Goal: Transaction & Acquisition: Purchase product/service

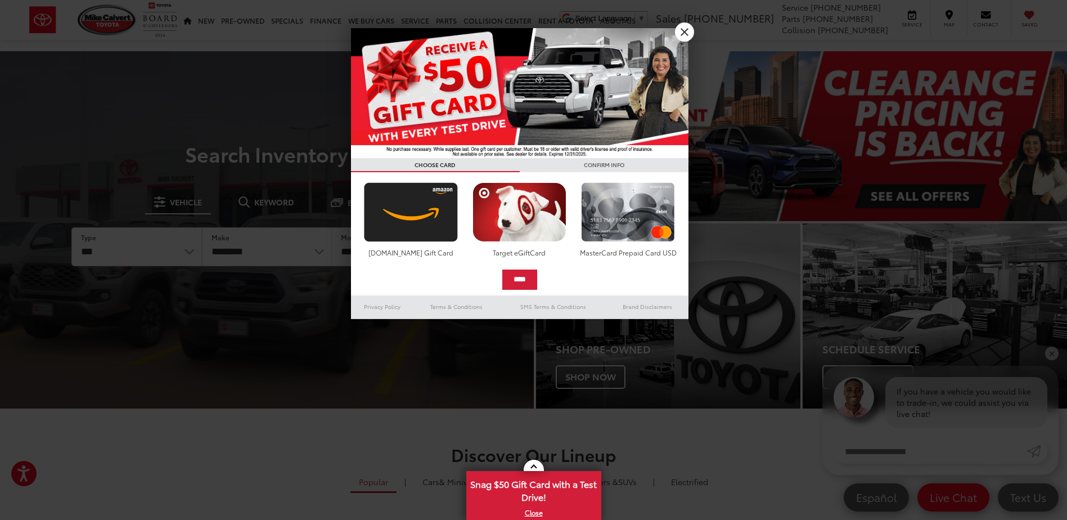
drag, startPoint x: 680, startPoint y: 31, endPoint x: 621, endPoint y: 33, distance: 59.6
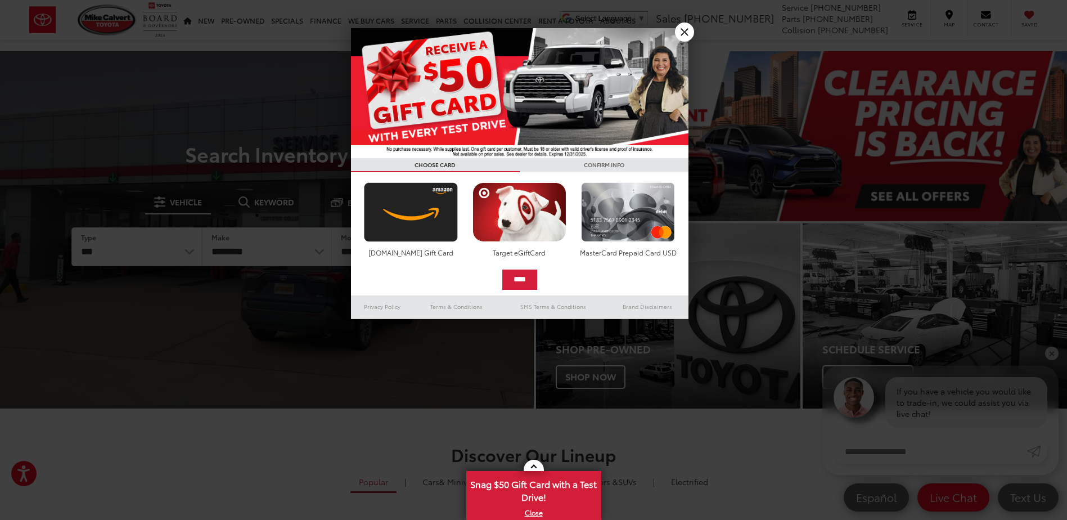
click at [680, 31] on link "X" at bounding box center [684, 31] width 19 height 19
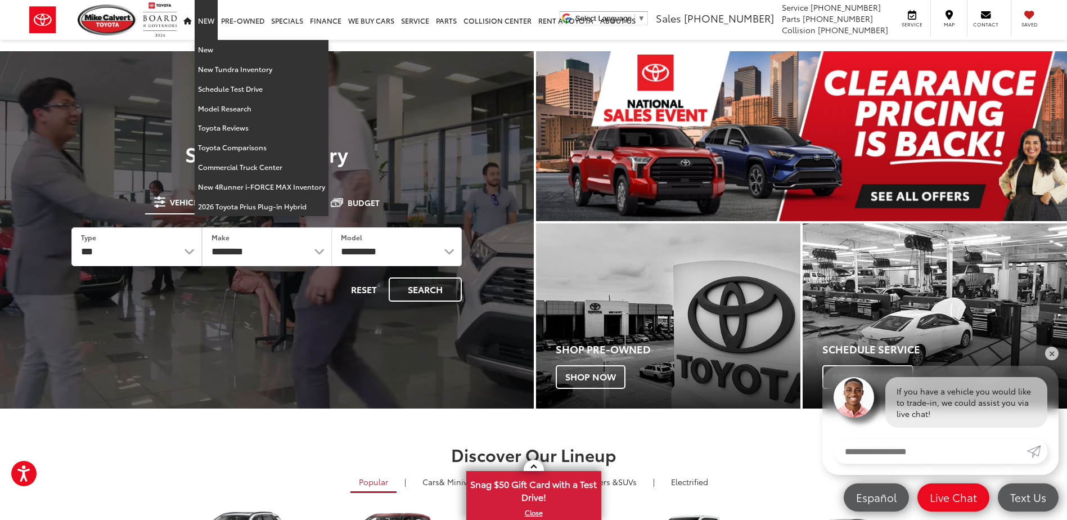
click at [206, 20] on link "New" at bounding box center [206, 20] width 23 height 40
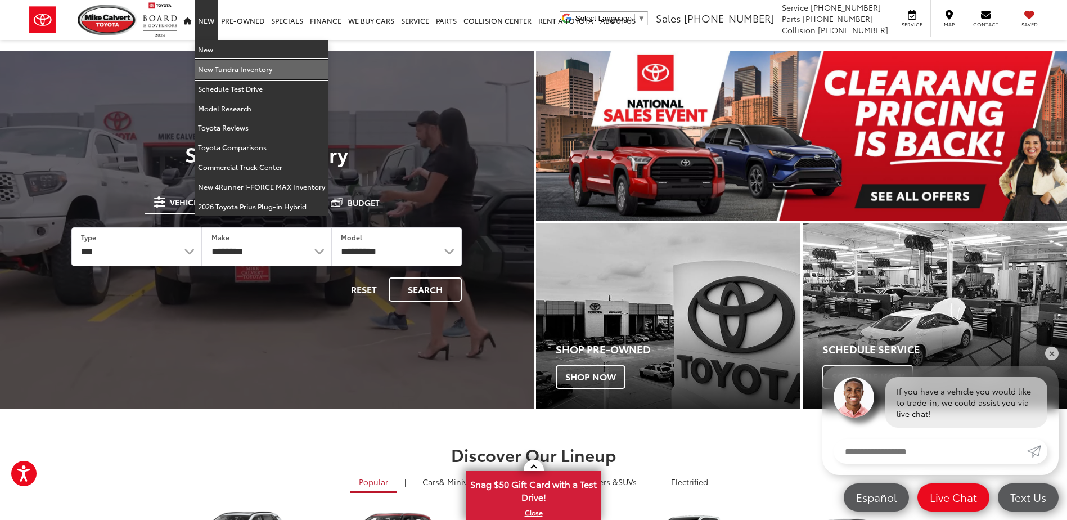
click at [205, 69] on link "New Tundra Inventory" at bounding box center [262, 70] width 134 height 20
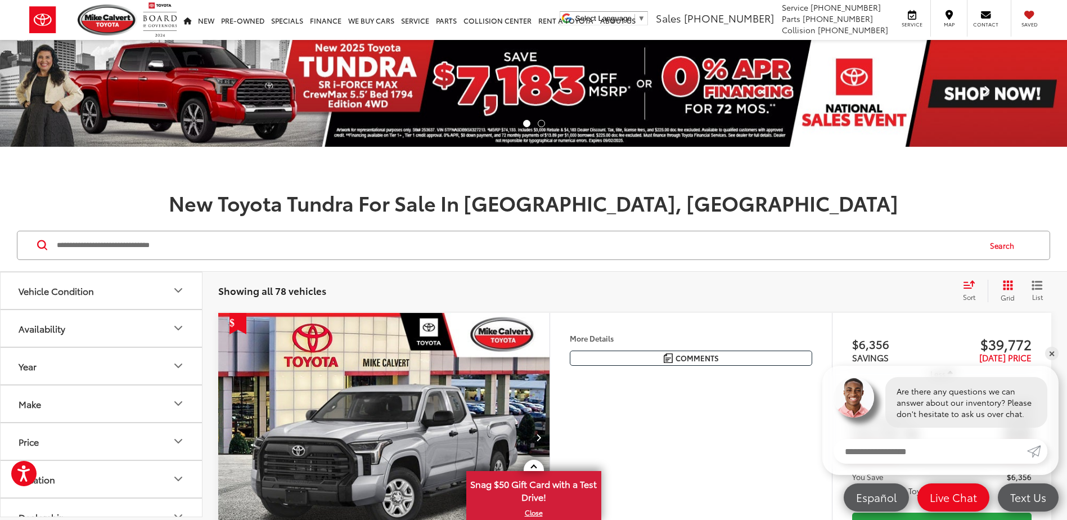
click at [979, 91] on span at bounding box center [987, 93] width 17 height 17
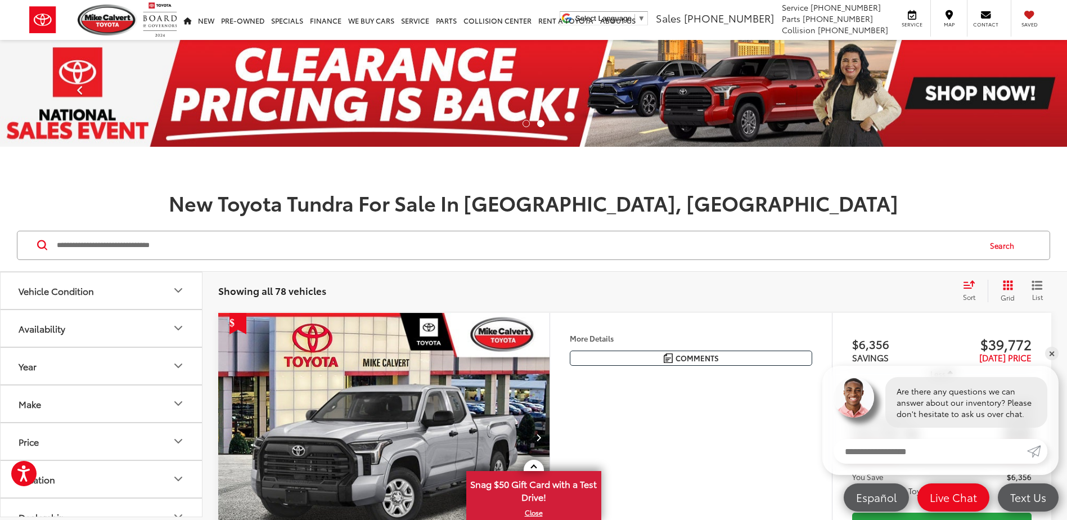
click at [78, 92] on span at bounding box center [79, 93] width 17 height 17
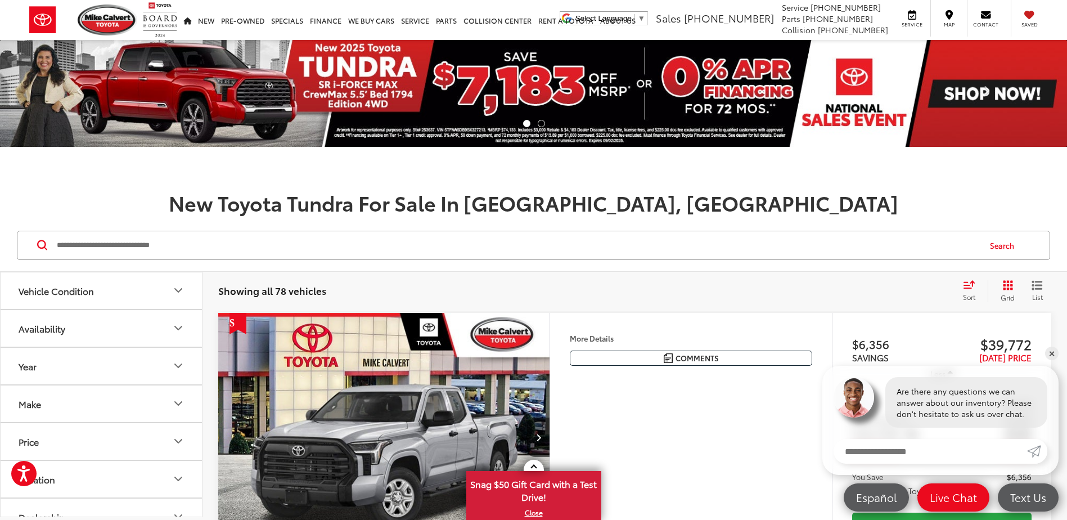
click at [281, 106] on img at bounding box center [533, 93] width 1067 height 107
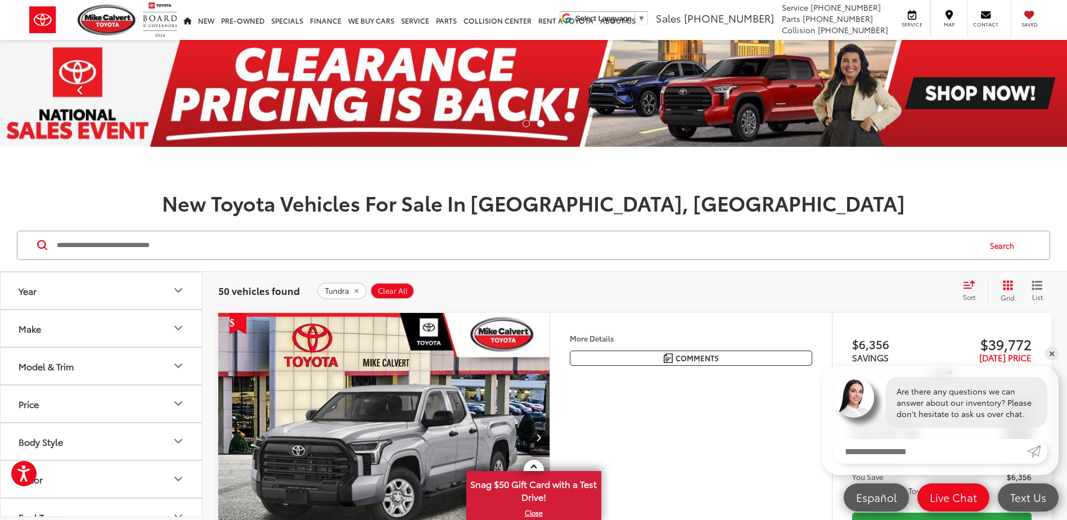
click at [79, 89] on span at bounding box center [79, 93] width 17 height 17
click at [84, 94] on span at bounding box center [79, 93] width 17 height 17
click at [75, 88] on span at bounding box center [79, 93] width 17 height 17
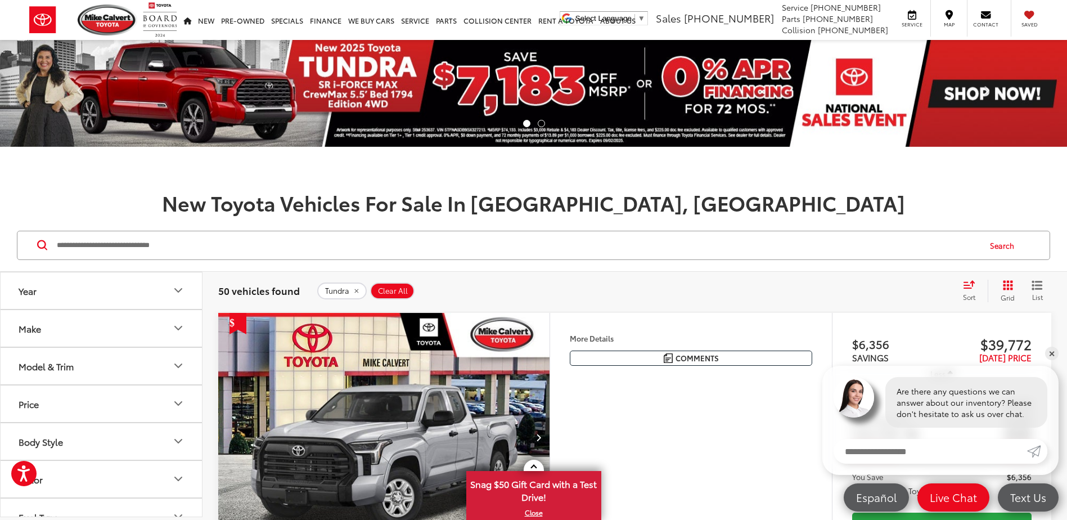
click at [181, 362] on icon "Model & Trim" at bounding box center [178, 365] width 13 height 13
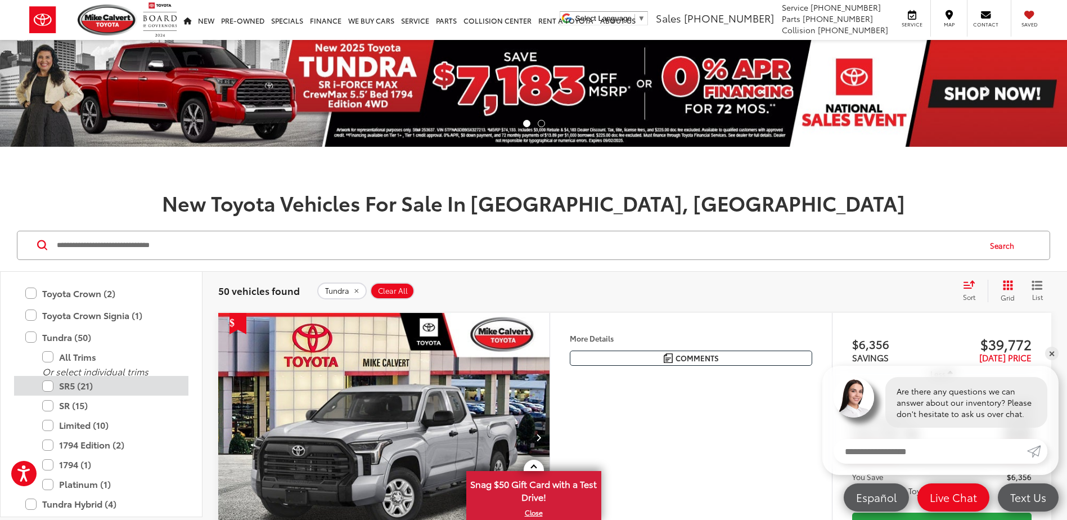
scroll to position [781, 0]
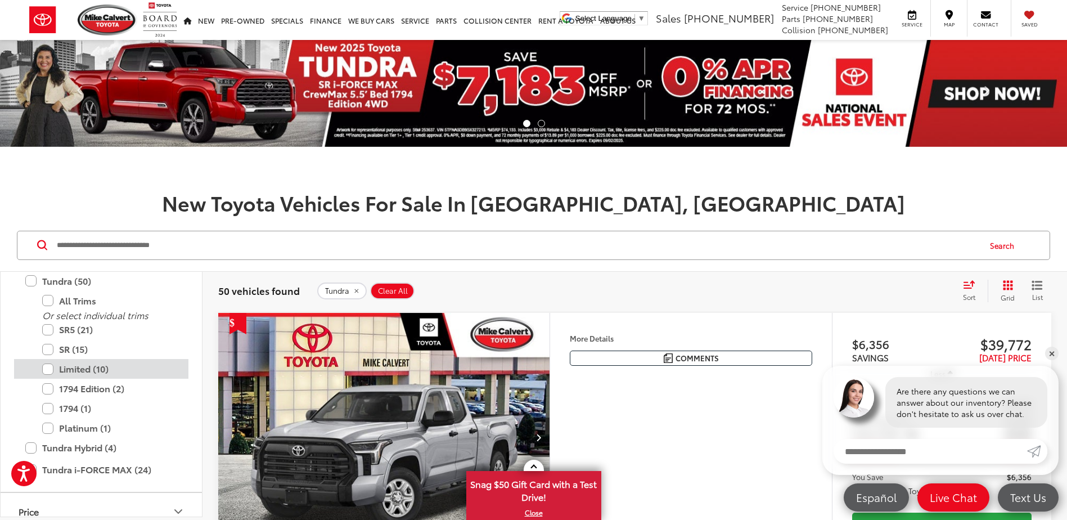
click at [46, 369] on label "Limited (10)" at bounding box center [109, 369] width 135 height 20
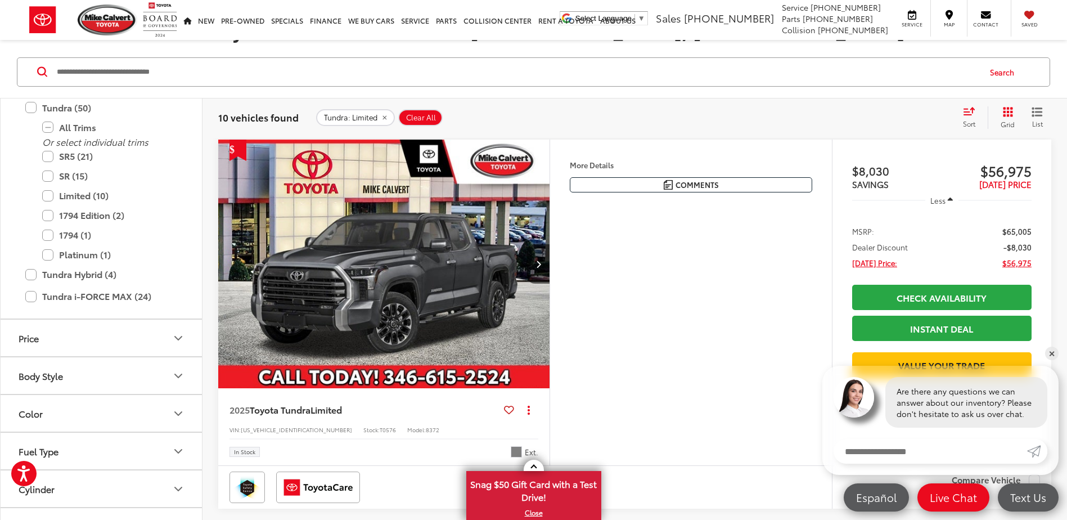
scroll to position [225, 0]
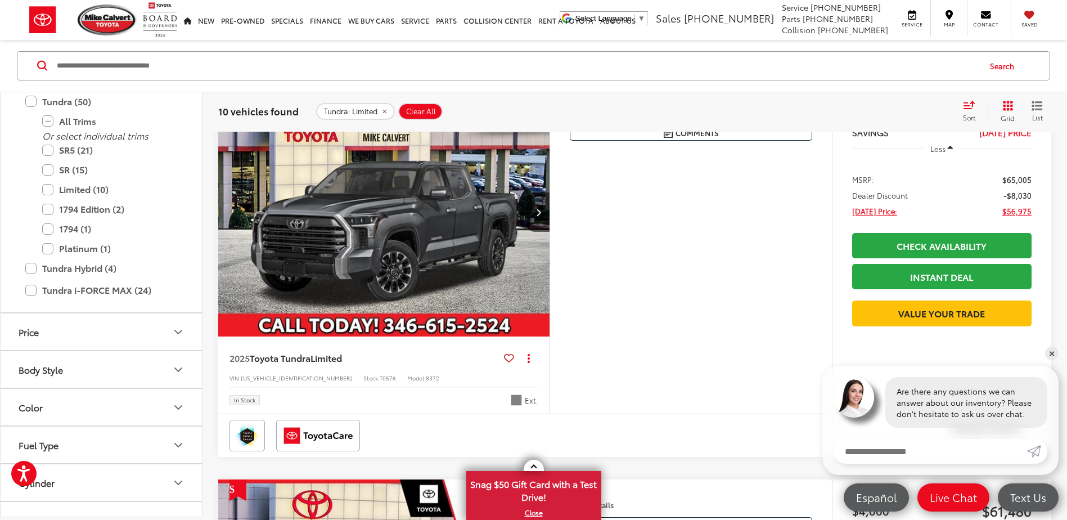
click at [479, 219] on img "2025 Toyota Tundra Limited 0" at bounding box center [384, 213] width 333 height 250
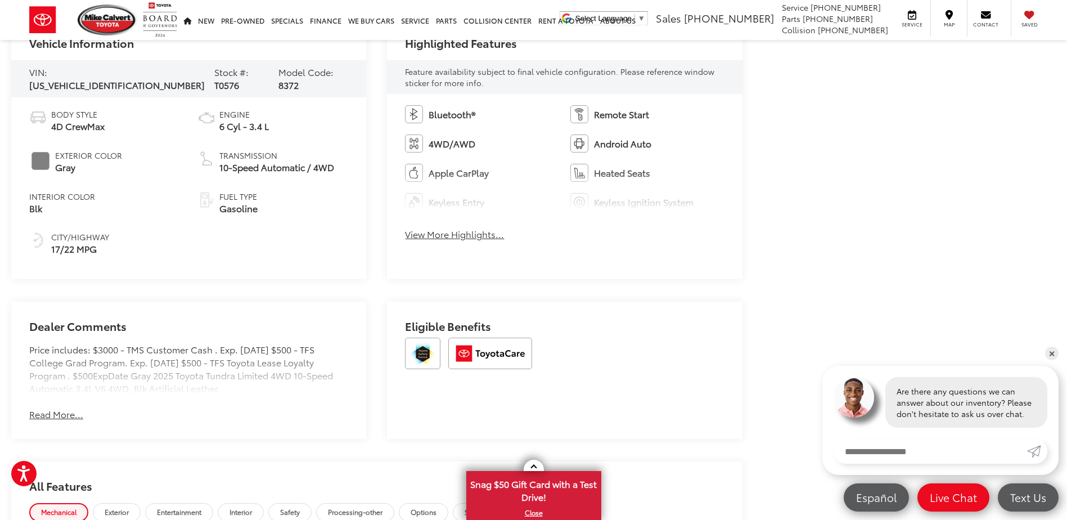
scroll to position [562, 0]
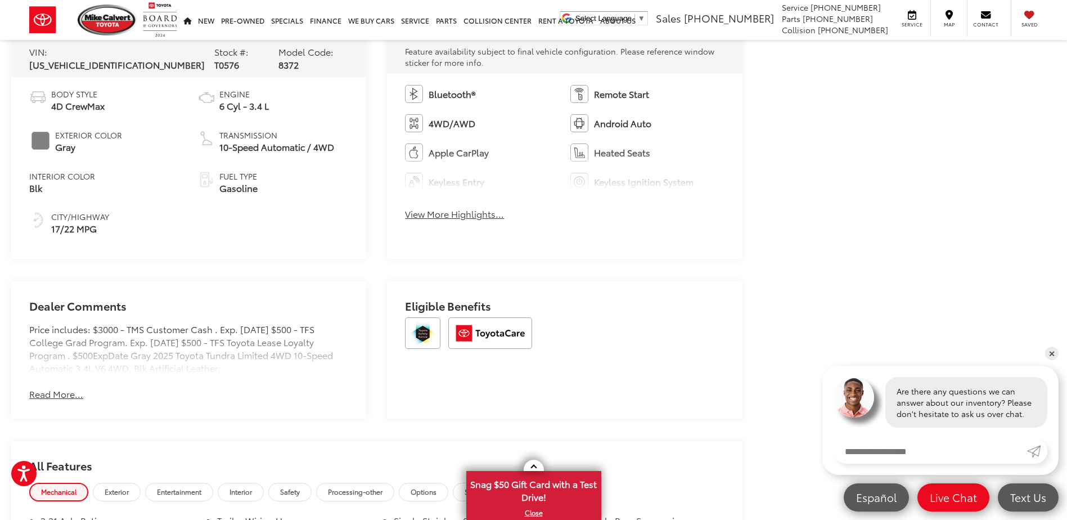
click at [71, 393] on button "Read More..." at bounding box center [56, 393] width 54 height 13
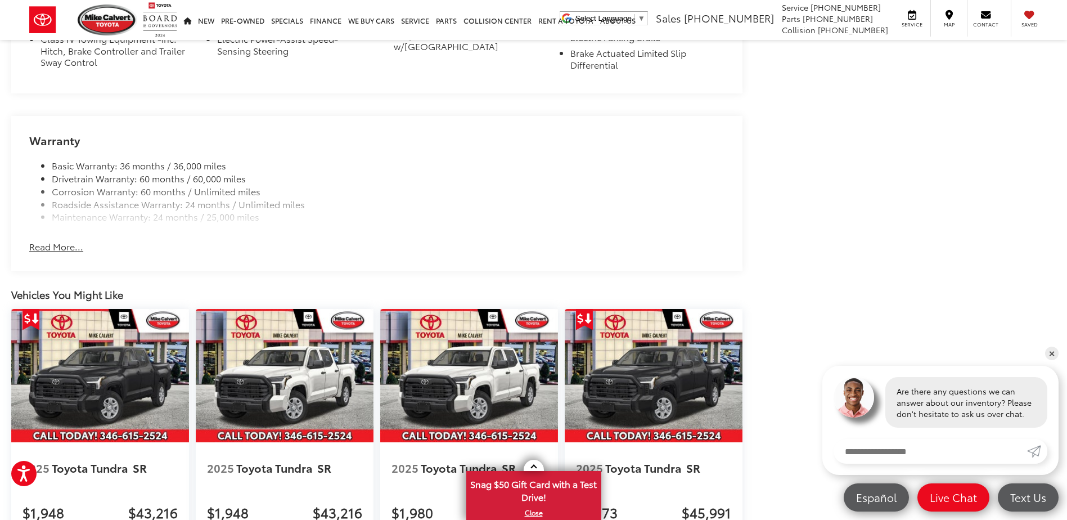
scroll to position [1125, 0]
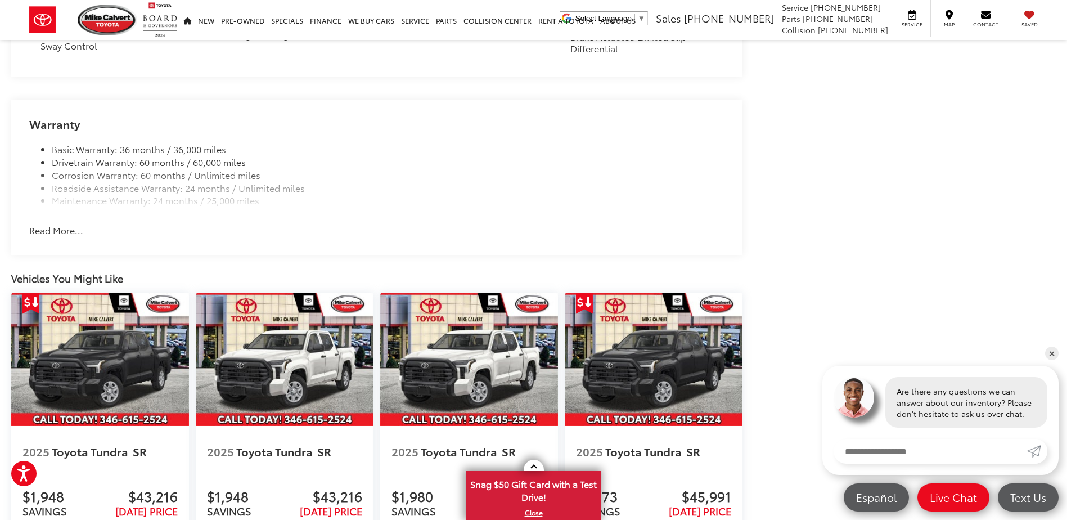
click at [77, 228] on button "Read More..." at bounding box center [56, 230] width 54 height 13
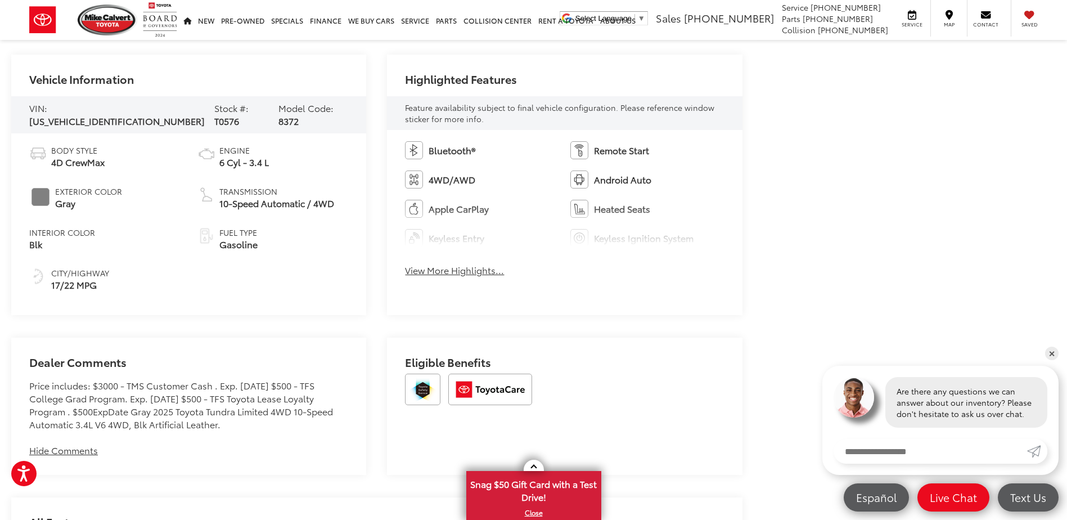
scroll to position [281, 0]
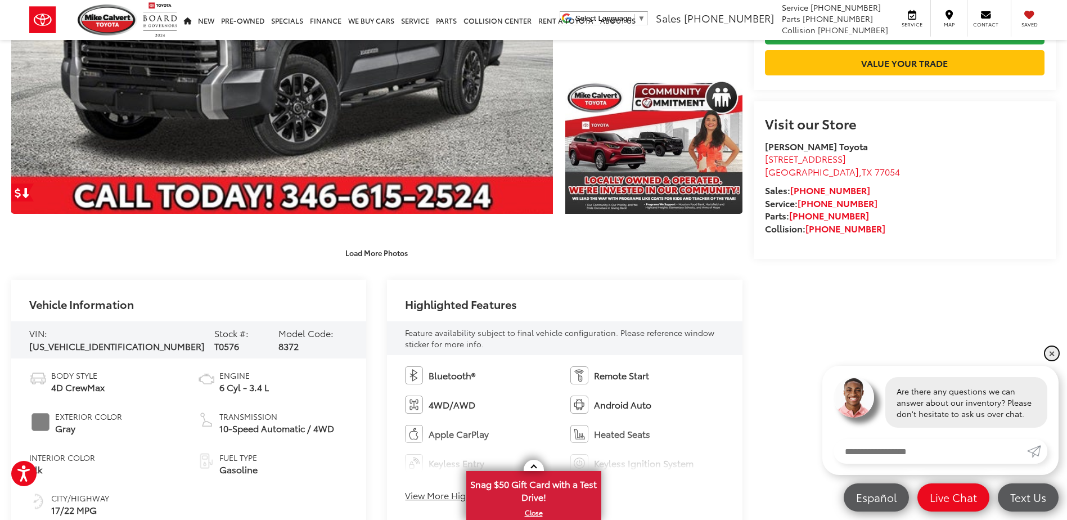
click at [1052, 354] on link "✕" at bounding box center [1051, 352] width 13 height 13
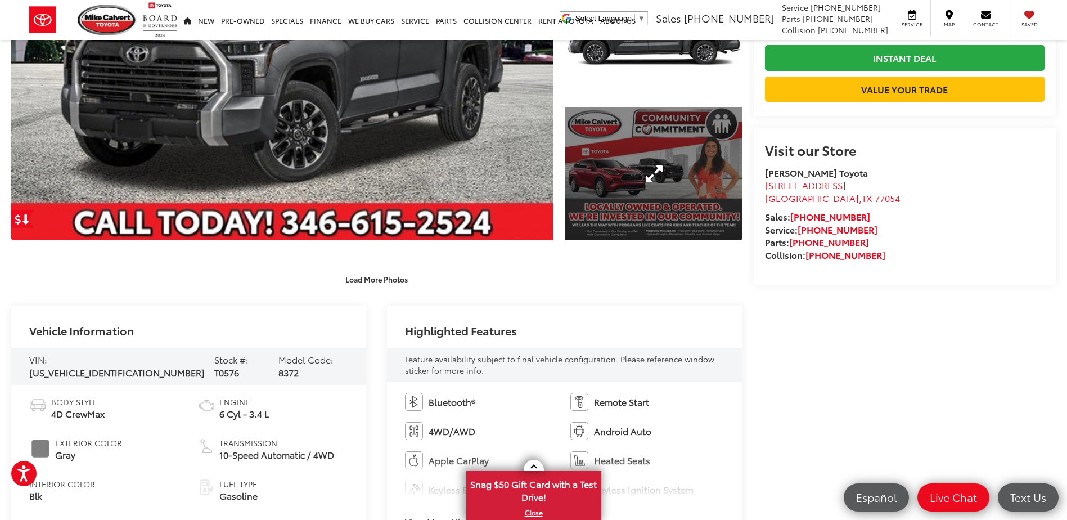
scroll to position [112, 0]
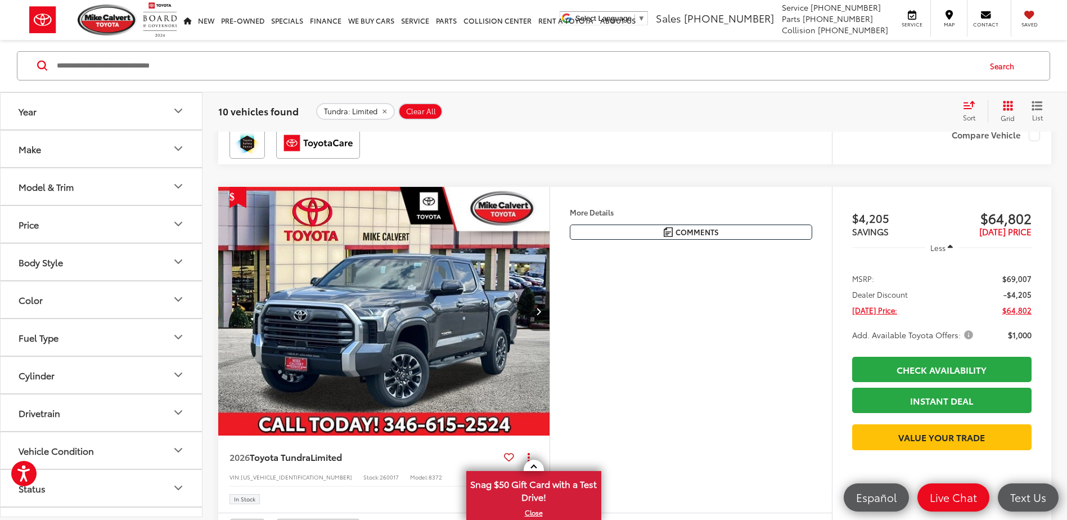
scroll to position [1304, 0]
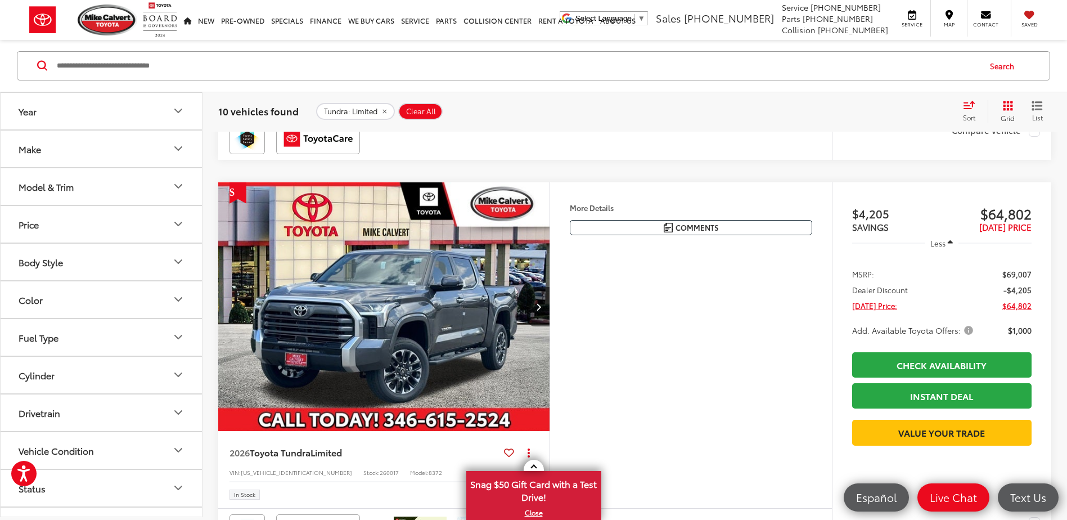
click at [389, 337] on img "2026 Toyota Tundra Limited 0" at bounding box center [384, 307] width 333 height 250
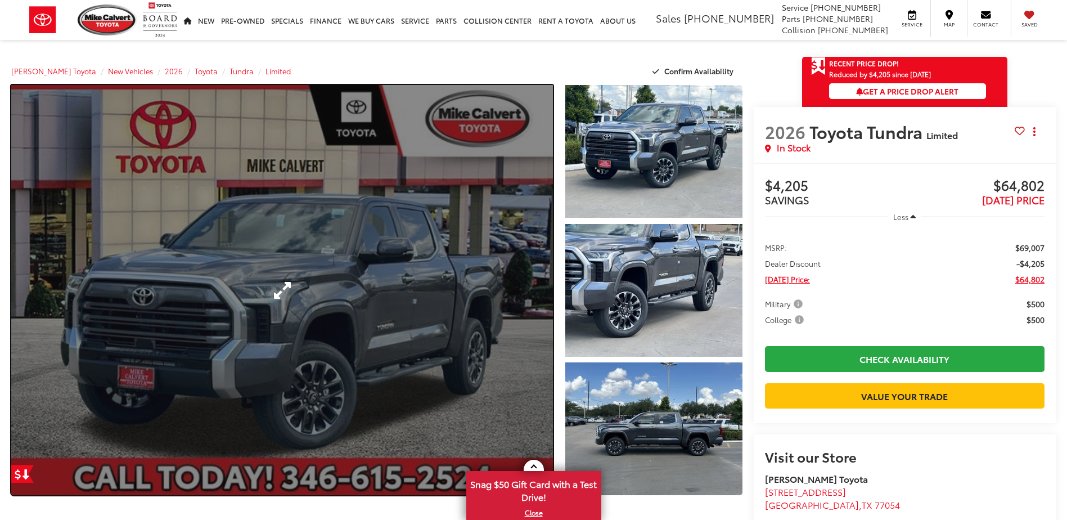
click at [390, 300] on link "Expand Photo 0" at bounding box center [282, 290] width 542 height 410
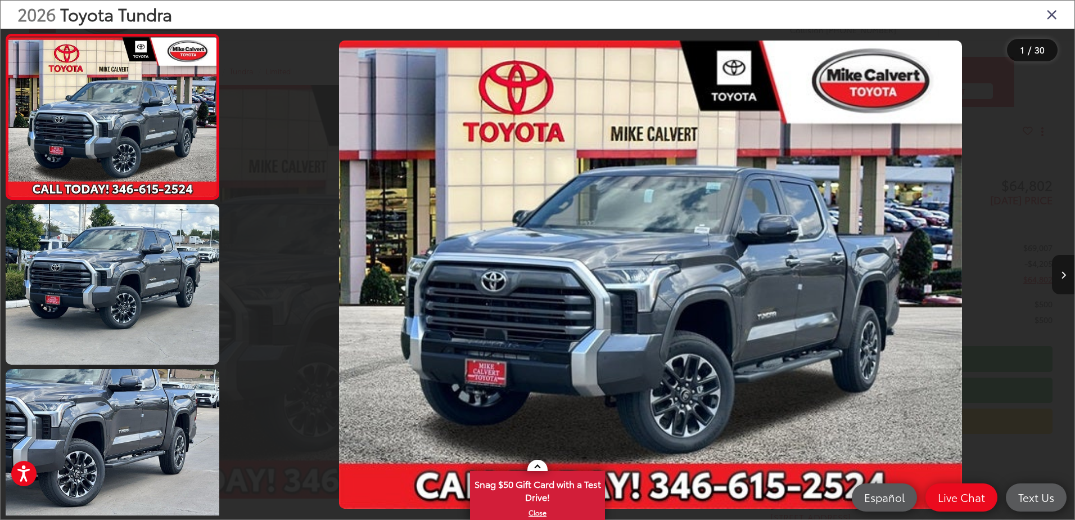
click at [1061, 271] on icon "Next image" at bounding box center [1063, 275] width 5 height 8
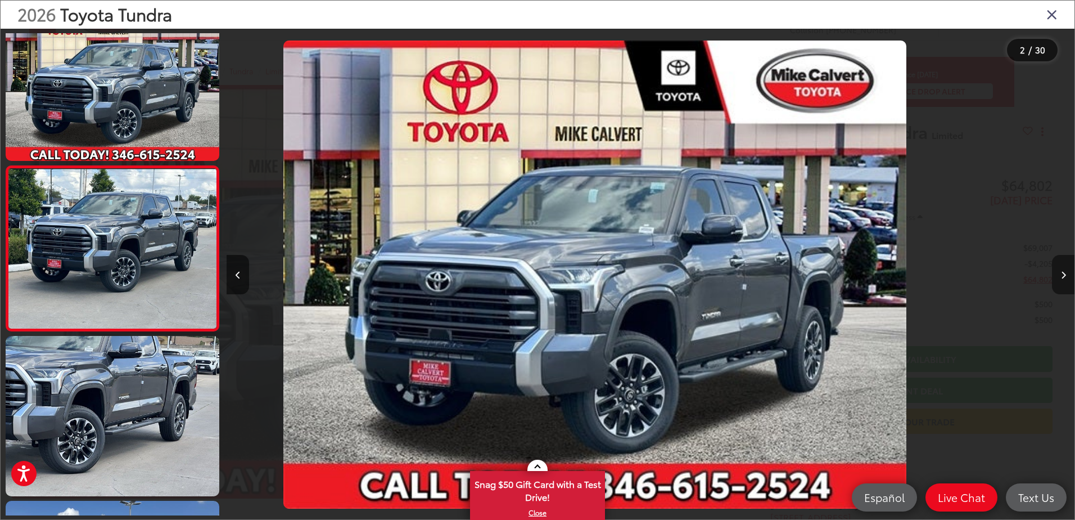
scroll to position [40, 0]
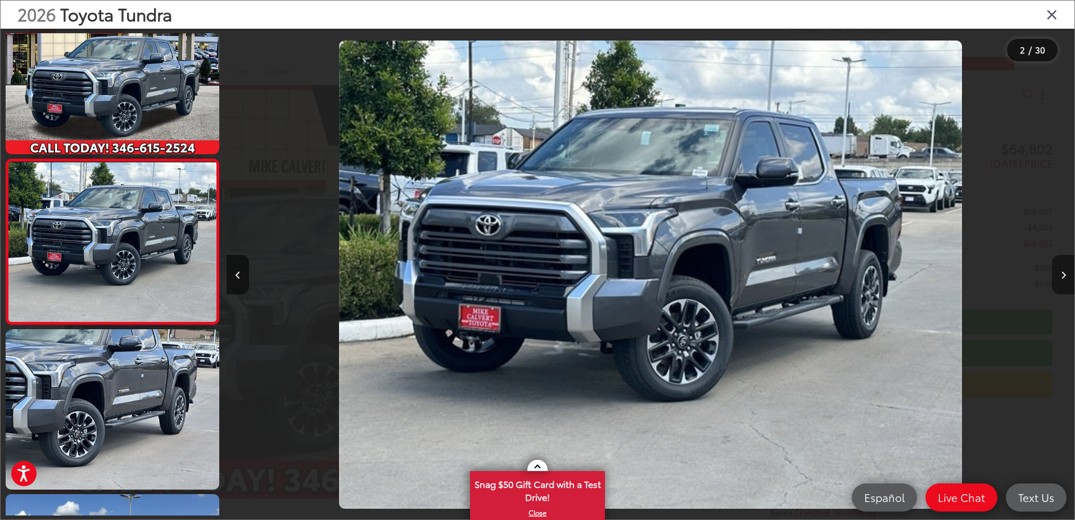
click at [1061, 271] on icon "Next image" at bounding box center [1063, 275] width 5 height 8
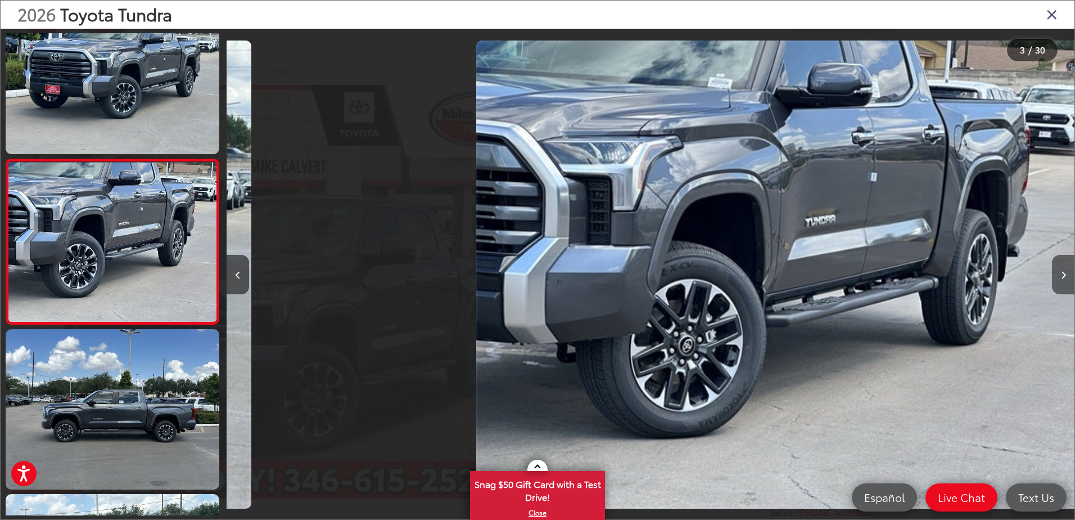
scroll to position [0, 1696]
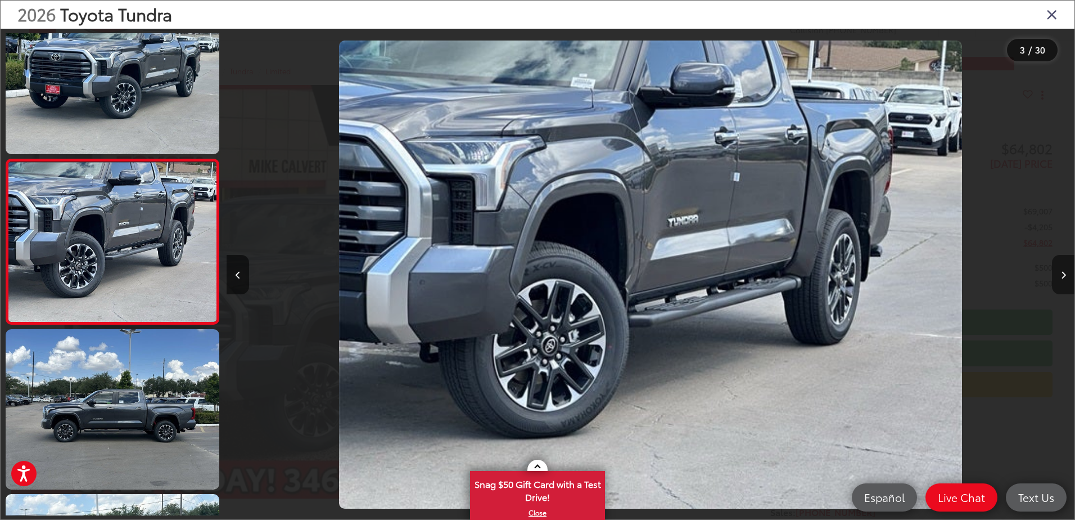
click at [1056, 279] on button "Next image" at bounding box center [1063, 274] width 22 height 39
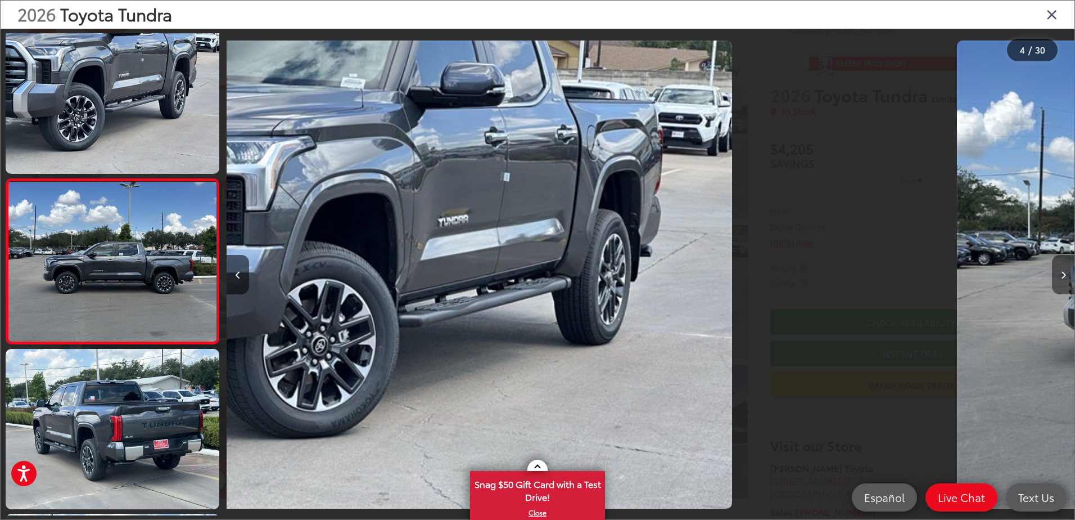
scroll to position [369, 0]
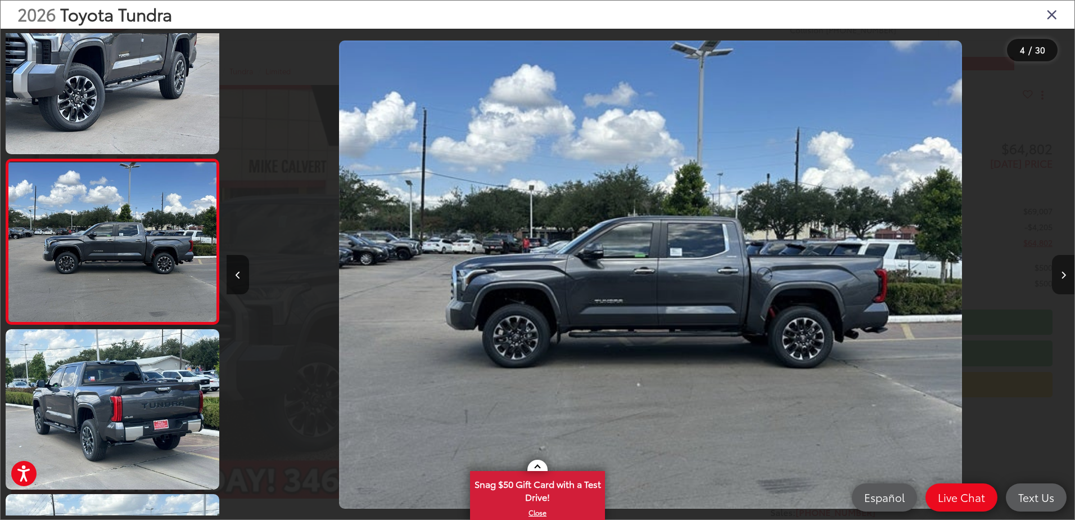
click at [1056, 279] on button "Next image" at bounding box center [1063, 274] width 22 height 39
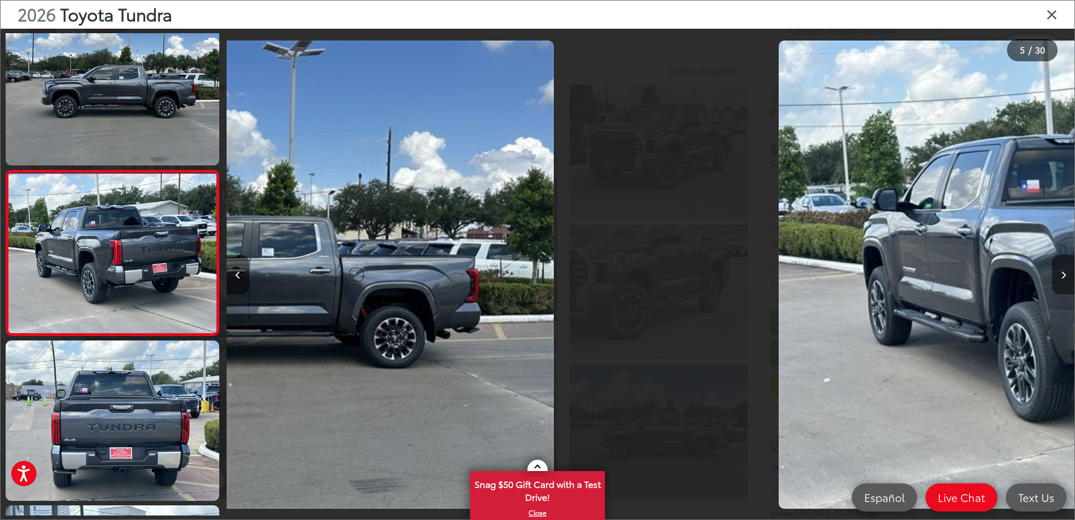
scroll to position [534, 0]
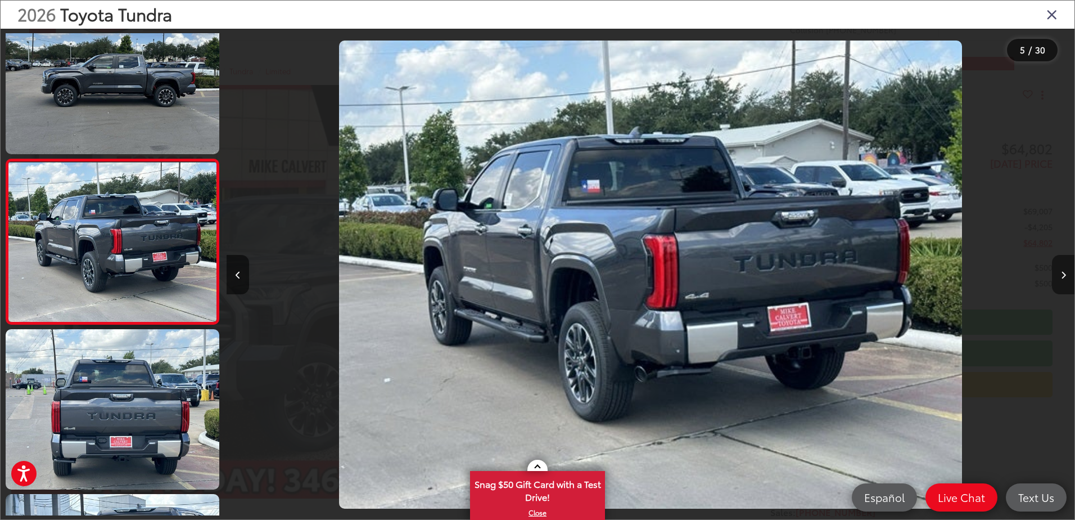
click at [1056, 279] on button "Next image" at bounding box center [1063, 274] width 22 height 39
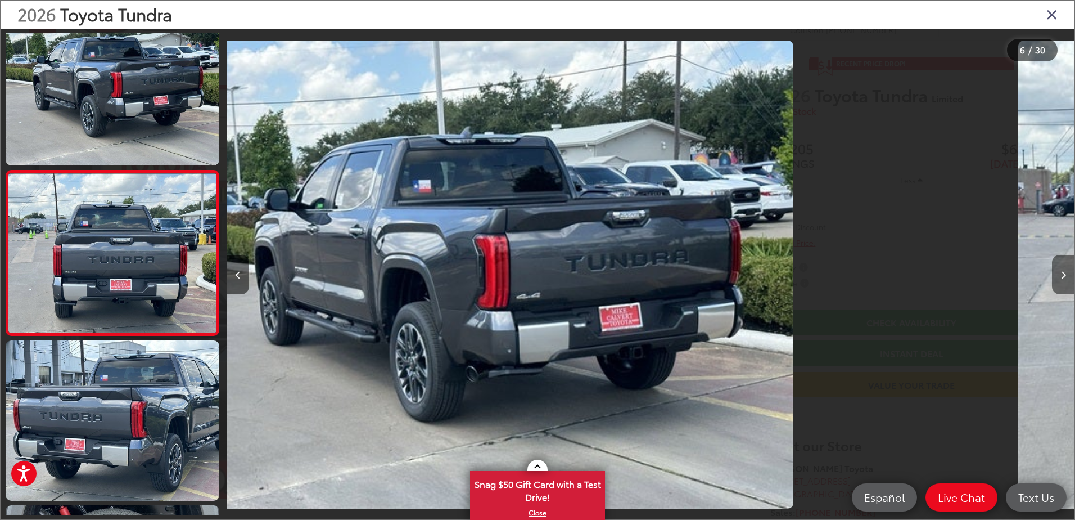
scroll to position [699, 0]
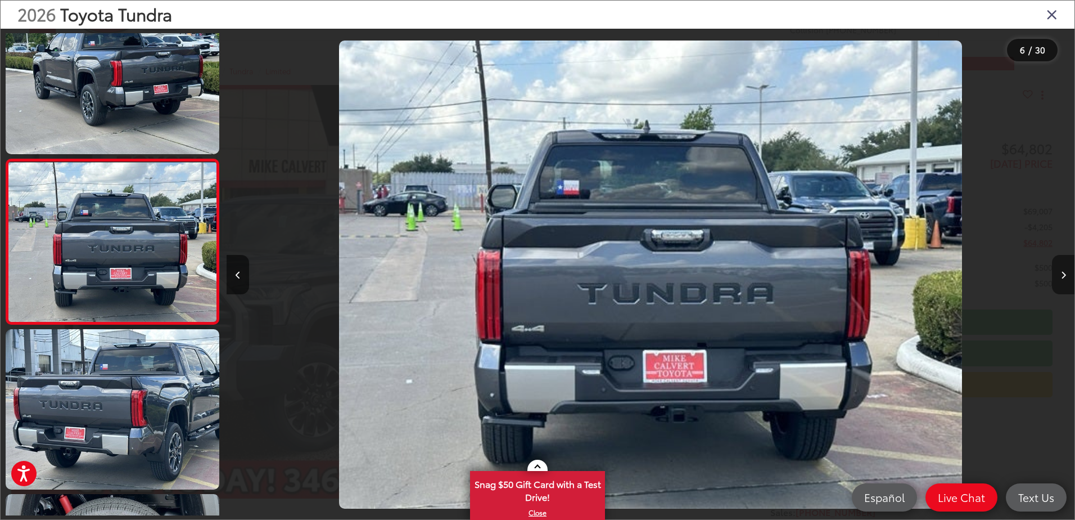
click at [1056, 279] on button "Next image" at bounding box center [1063, 274] width 22 height 39
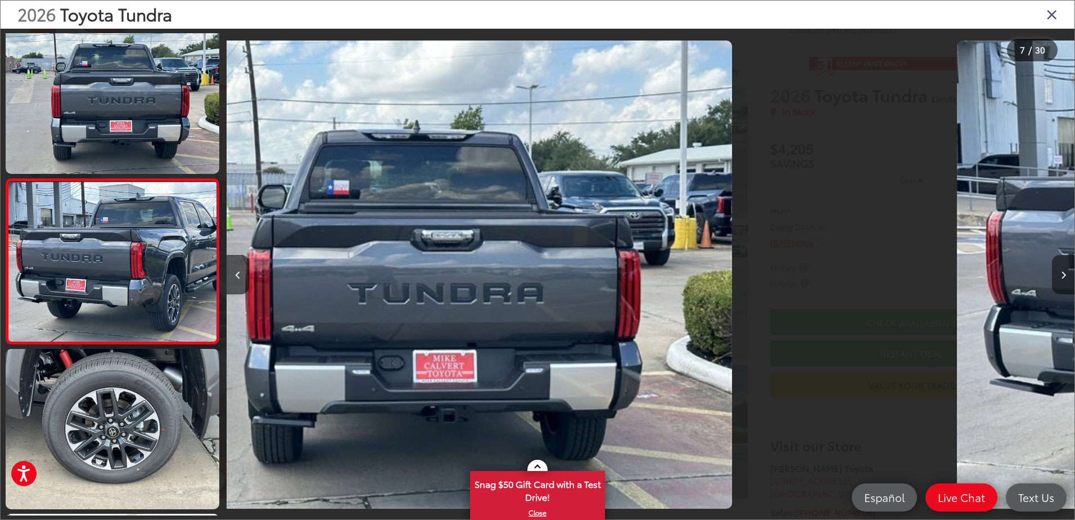
scroll to position [864, 0]
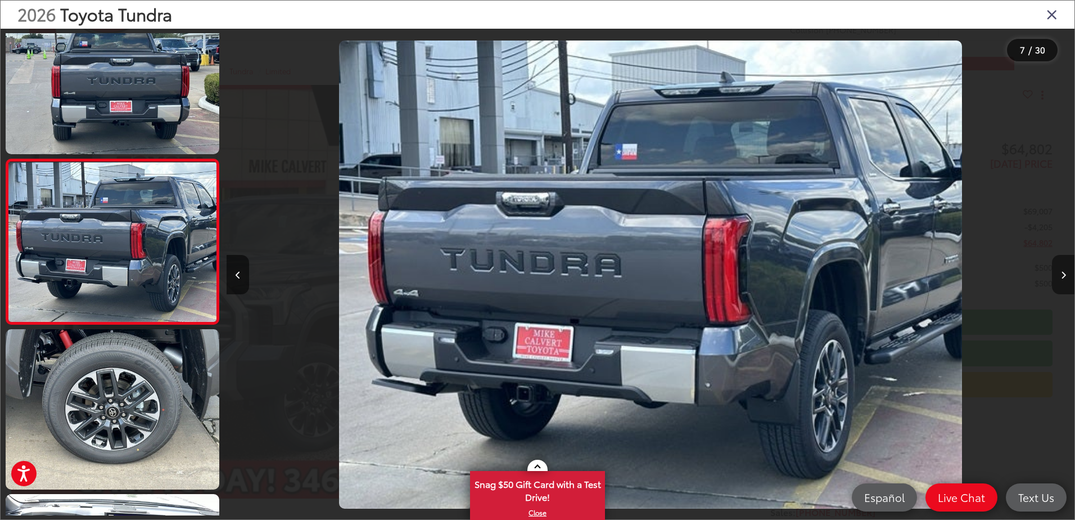
click at [1056, 279] on button "Next image" at bounding box center [1063, 274] width 22 height 39
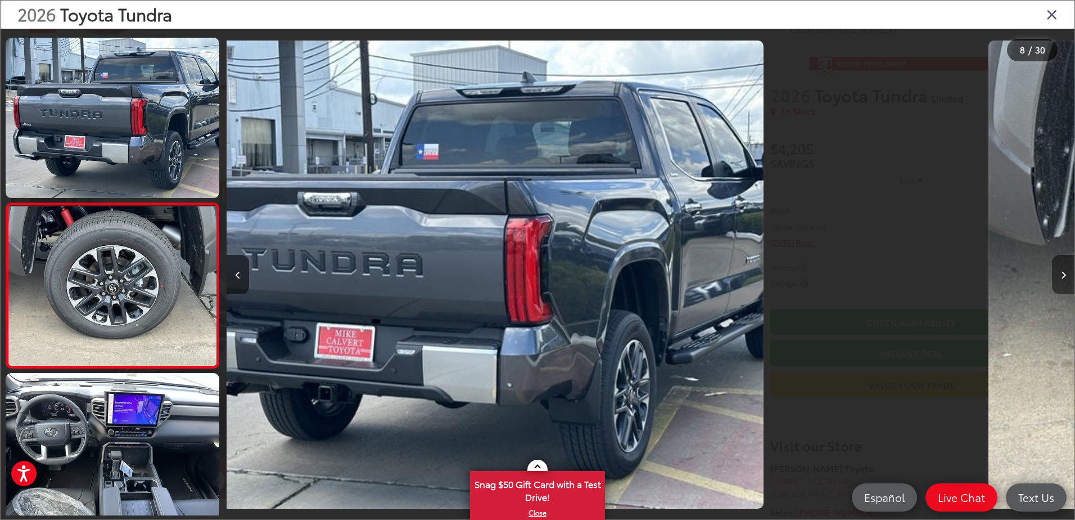
scroll to position [1029, 0]
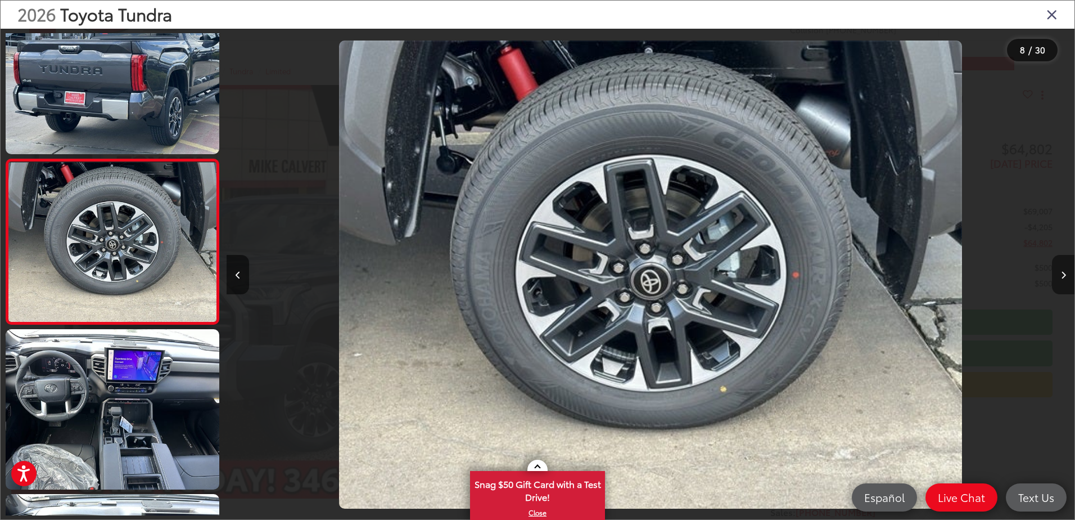
click at [1056, 279] on button "Next image" at bounding box center [1063, 274] width 22 height 39
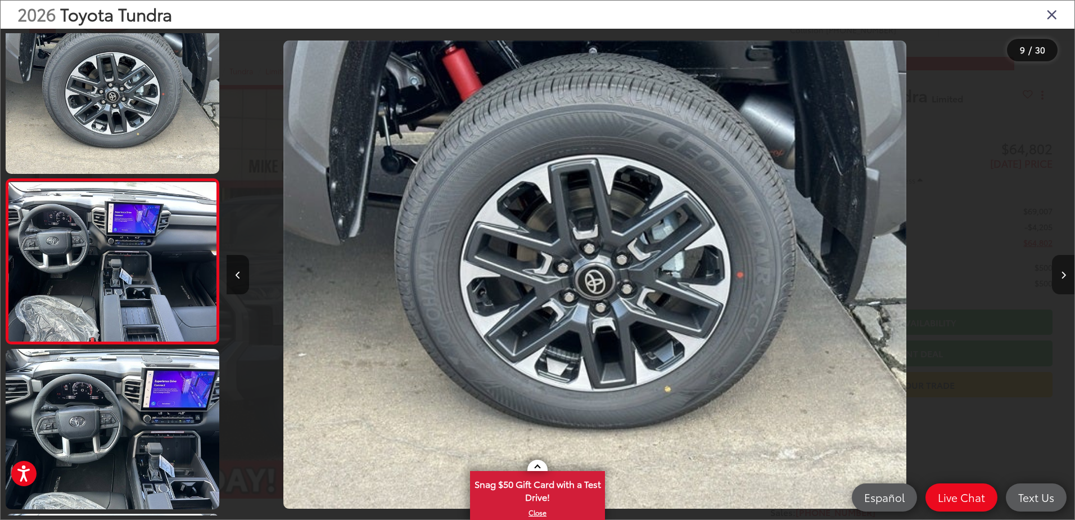
scroll to position [0, 0]
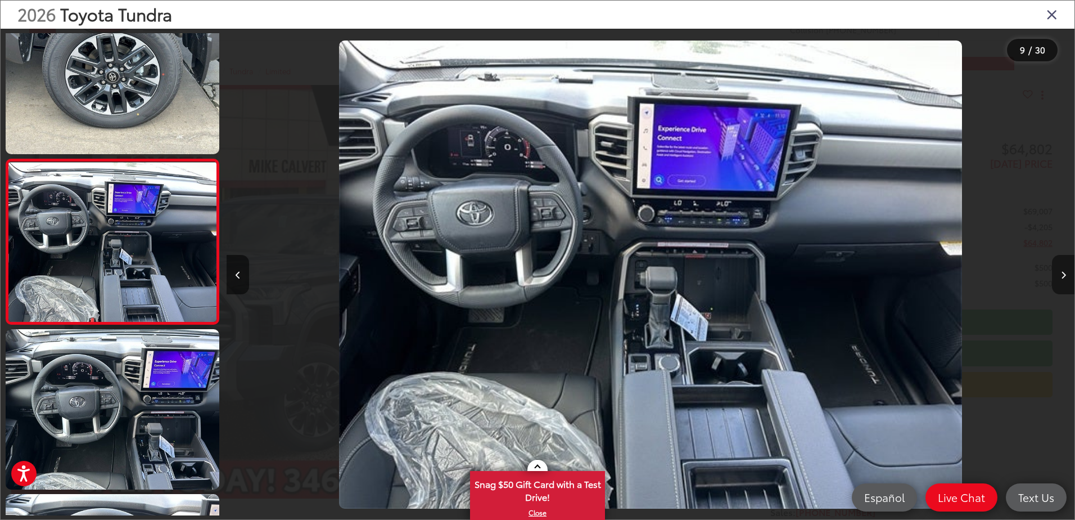
click at [1056, 279] on button "Next image" at bounding box center [1063, 274] width 22 height 39
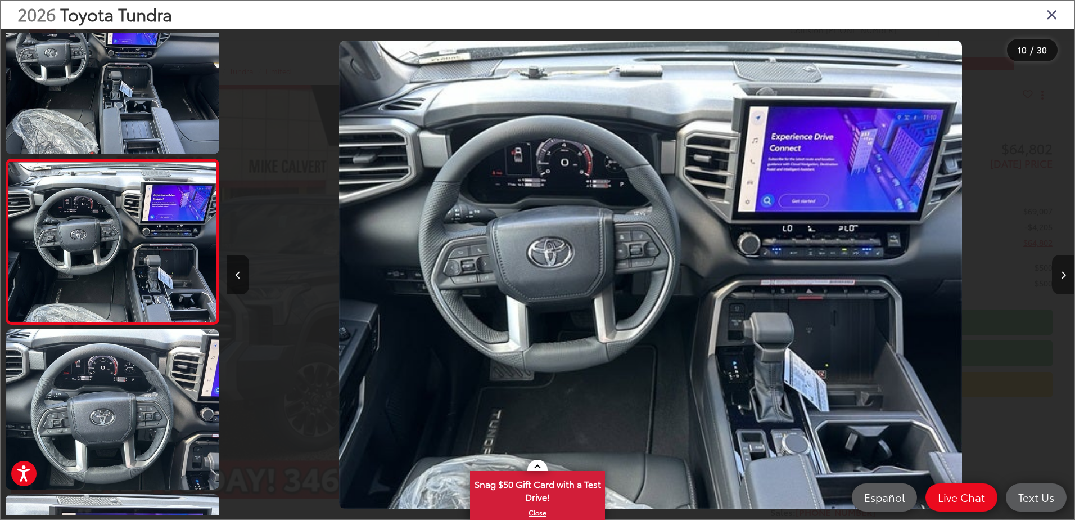
click at [1056, 279] on button "Next image" at bounding box center [1063, 274] width 22 height 39
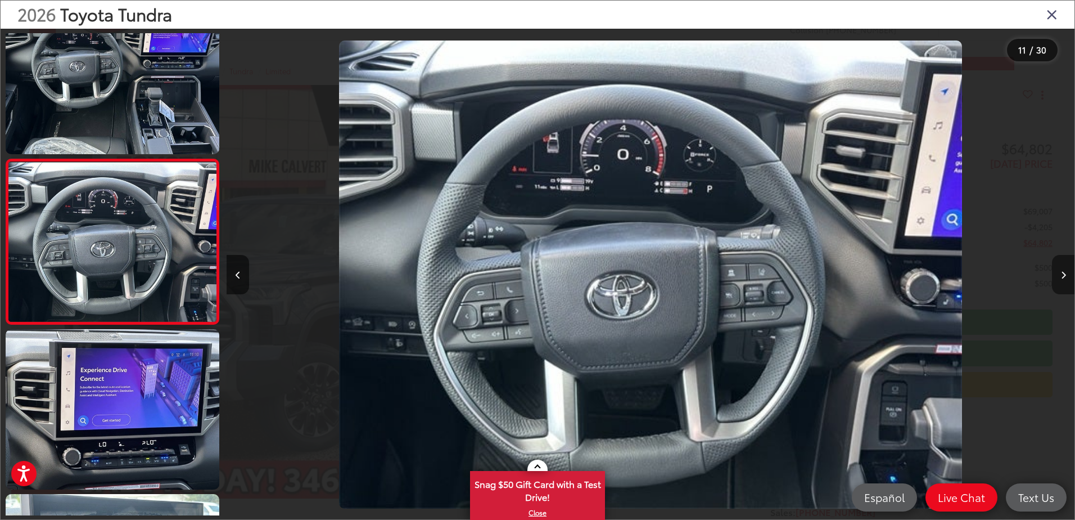
click at [1056, 279] on button "Next image" at bounding box center [1063, 274] width 22 height 39
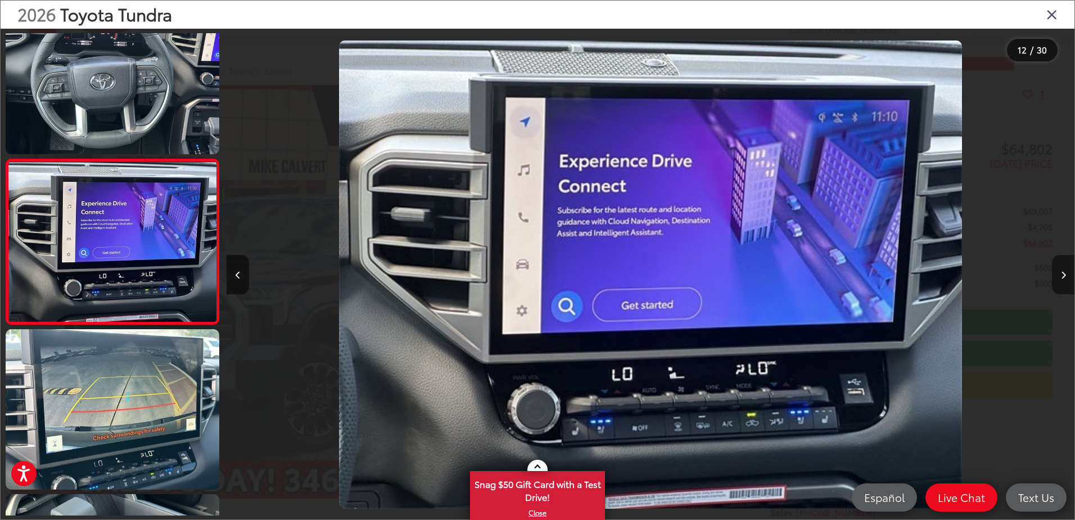
click at [1056, 279] on button "Next image" at bounding box center [1063, 274] width 22 height 39
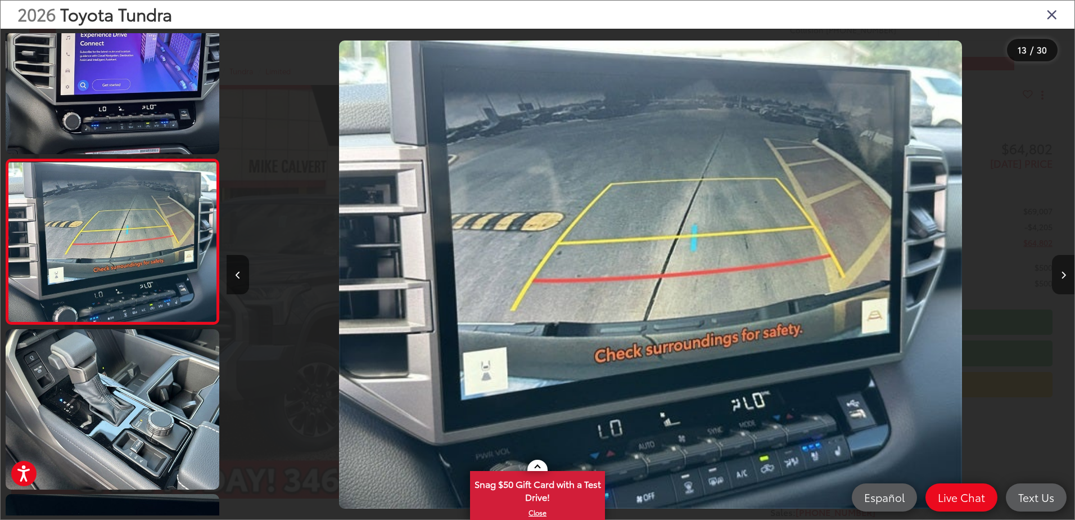
click at [1056, 279] on button "Next image" at bounding box center [1063, 274] width 22 height 39
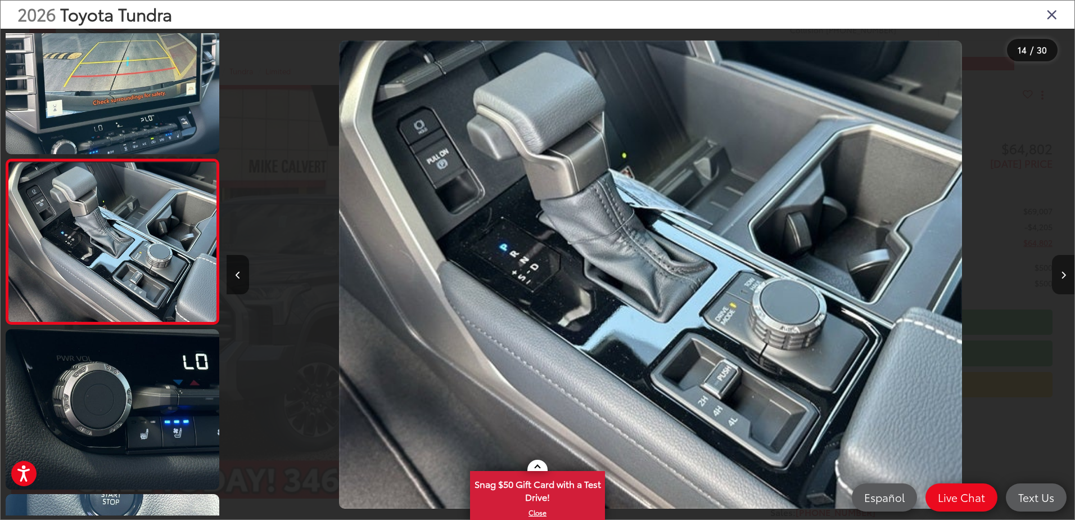
click at [1056, 279] on button "Next image" at bounding box center [1063, 274] width 22 height 39
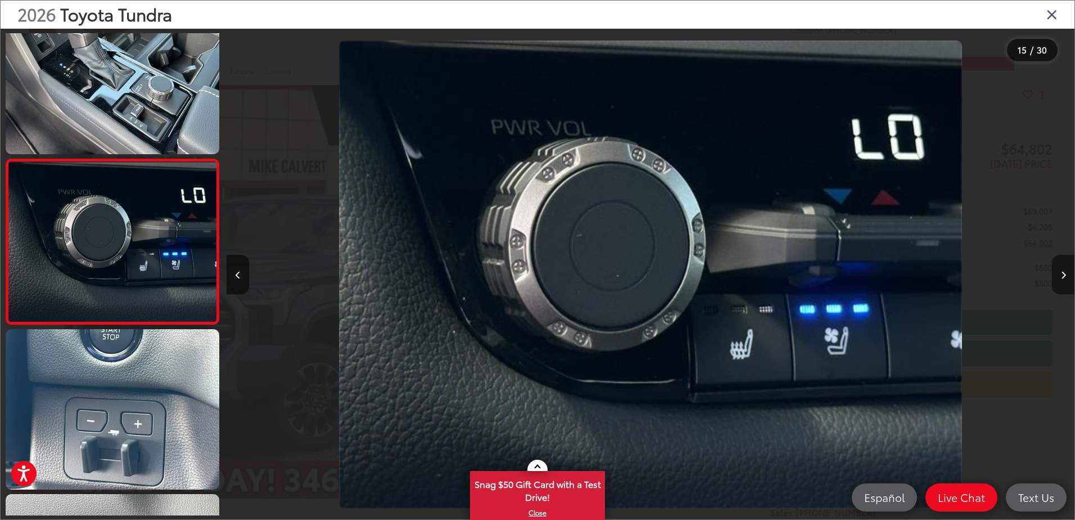
click at [1056, 279] on button "Next image" at bounding box center [1063, 274] width 22 height 39
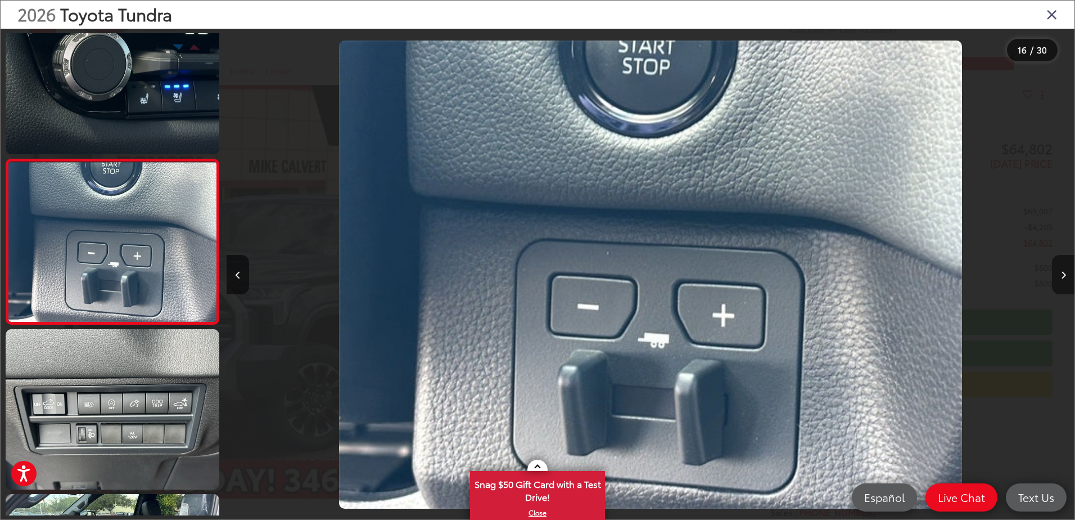
click at [1056, 279] on button "Next image" at bounding box center [1063, 274] width 22 height 39
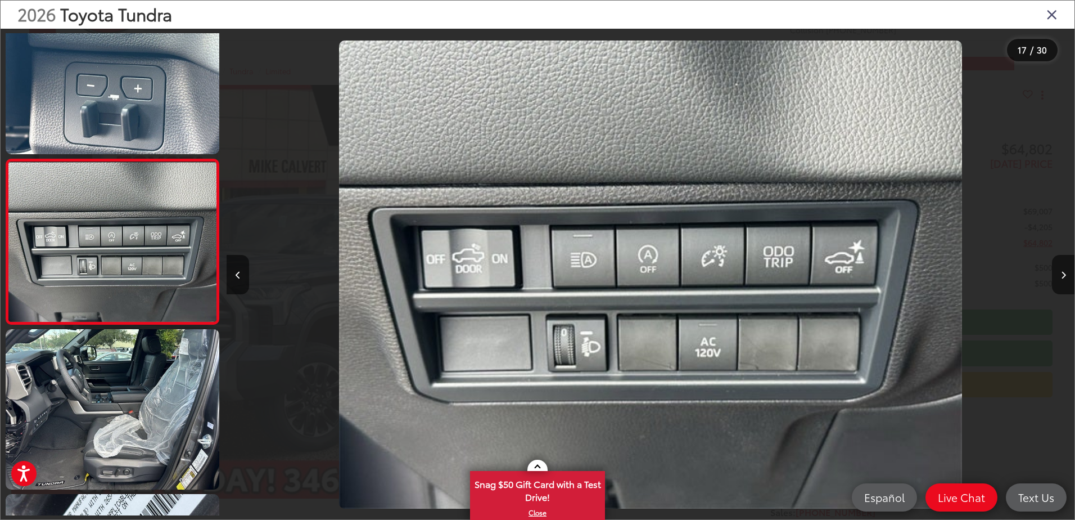
click at [1047, 15] on icon "Close gallery" at bounding box center [1052, 14] width 11 height 15
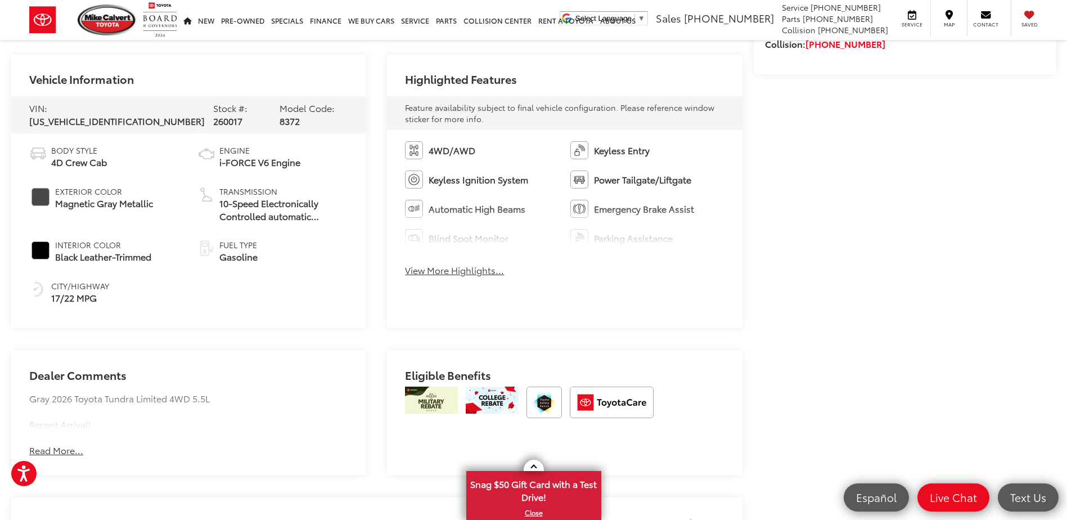
click at [474, 276] on button "View More Highlights..." at bounding box center [454, 270] width 99 height 13
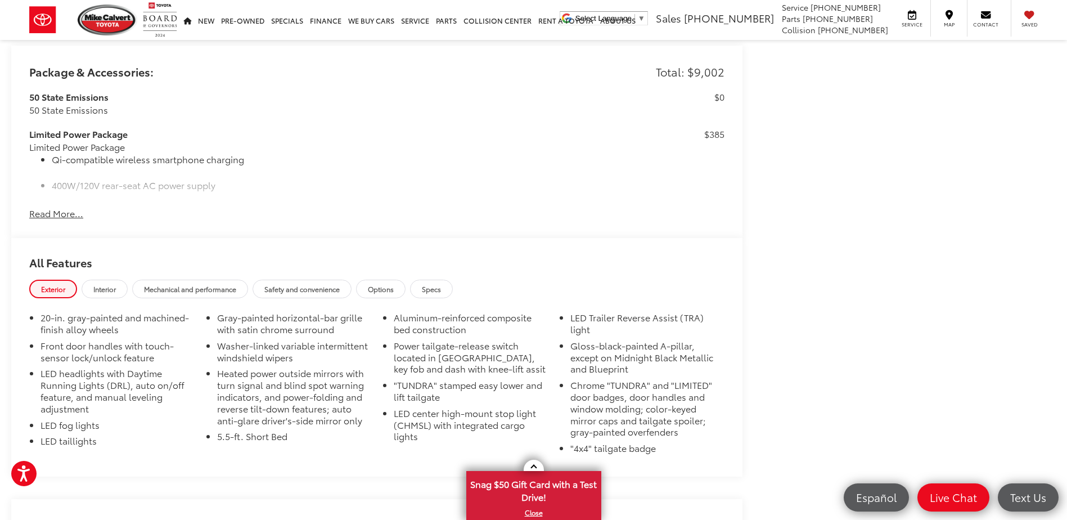
click at [61, 211] on button "Read More..." at bounding box center [56, 213] width 54 height 13
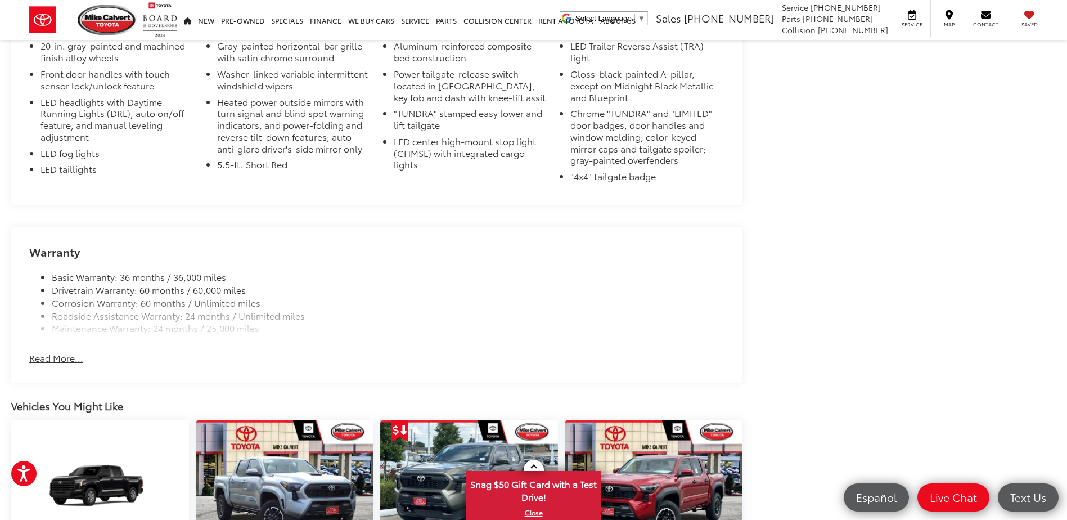
drag, startPoint x: 31, startPoint y: 352, endPoint x: 180, endPoint y: 310, distance: 154.9
click at [34, 352] on button "Read More..." at bounding box center [56, 357] width 54 height 13
